Goal: Browse casually

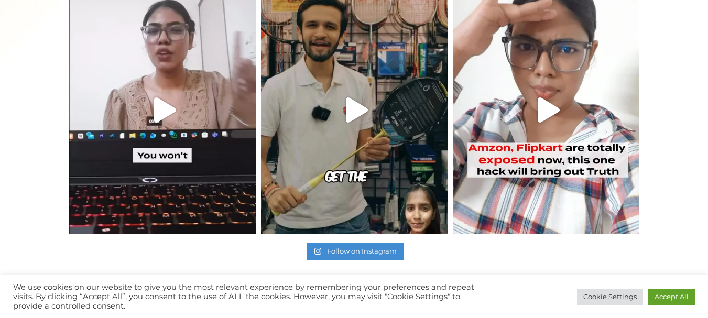
scroll to position [751, 0]
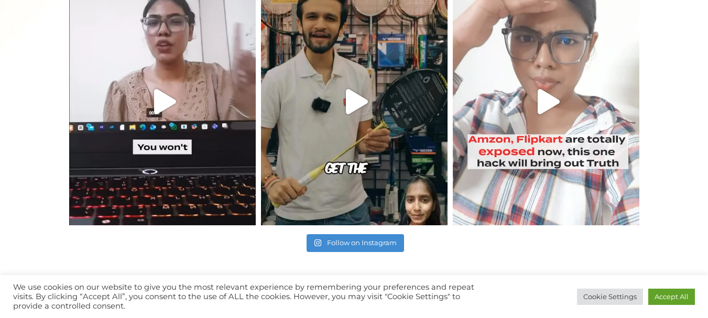
click at [546, 101] on icon "Play" at bounding box center [549, 101] width 22 height 25
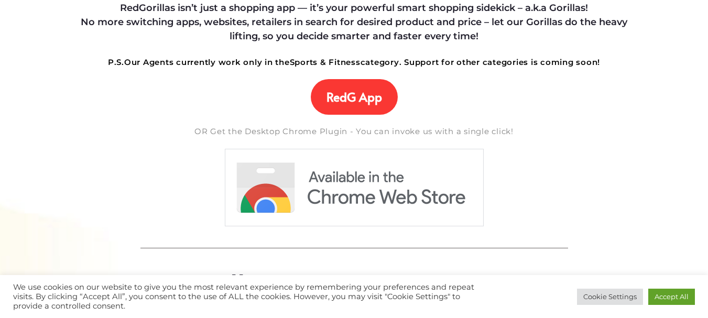
scroll to position [0, 0]
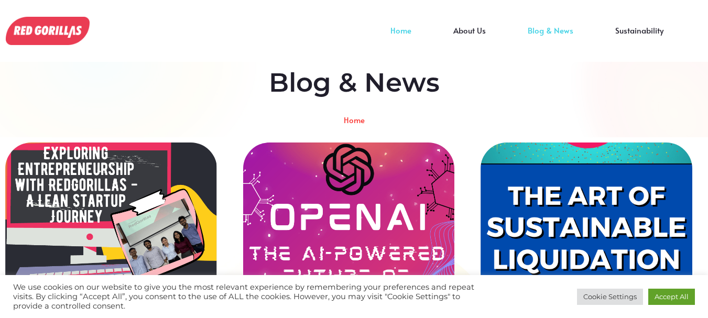
click at [408, 30] on link "Home" at bounding box center [400, 38] width 63 height 16
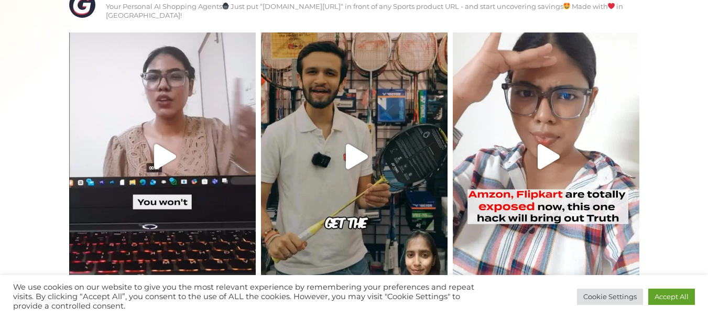
scroll to position [729, 0]
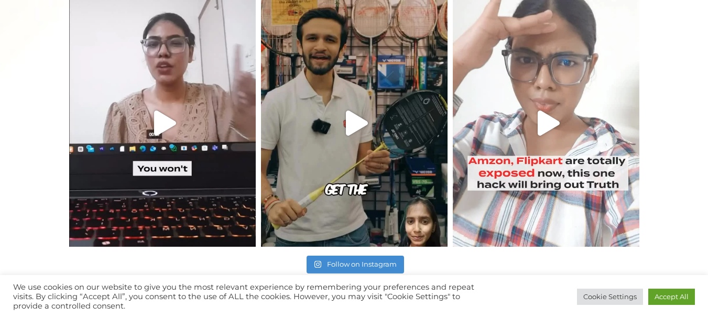
click at [546, 122] on icon "Play" at bounding box center [549, 123] width 22 height 25
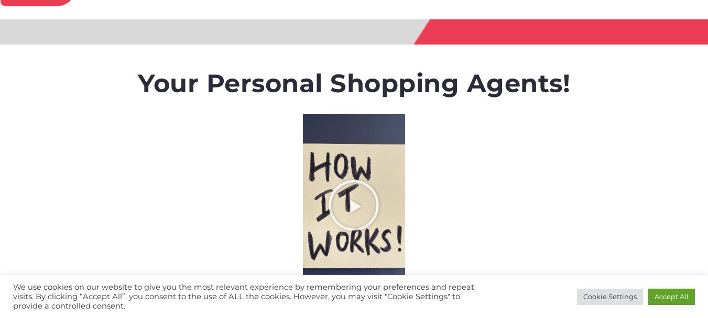
scroll to position [0, 0]
